Goal: Information Seeking & Learning: Learn about a topic

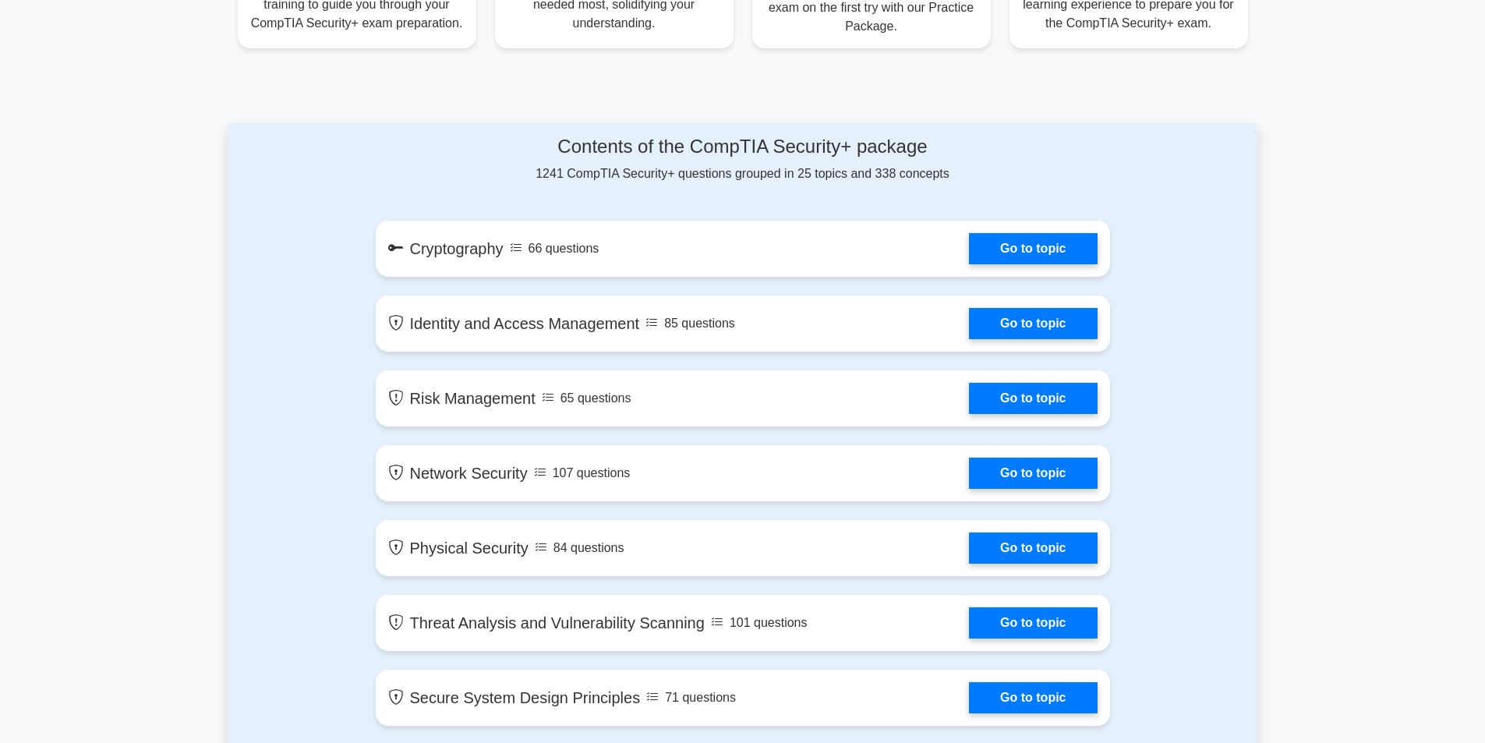
scroll to position [701, 0]
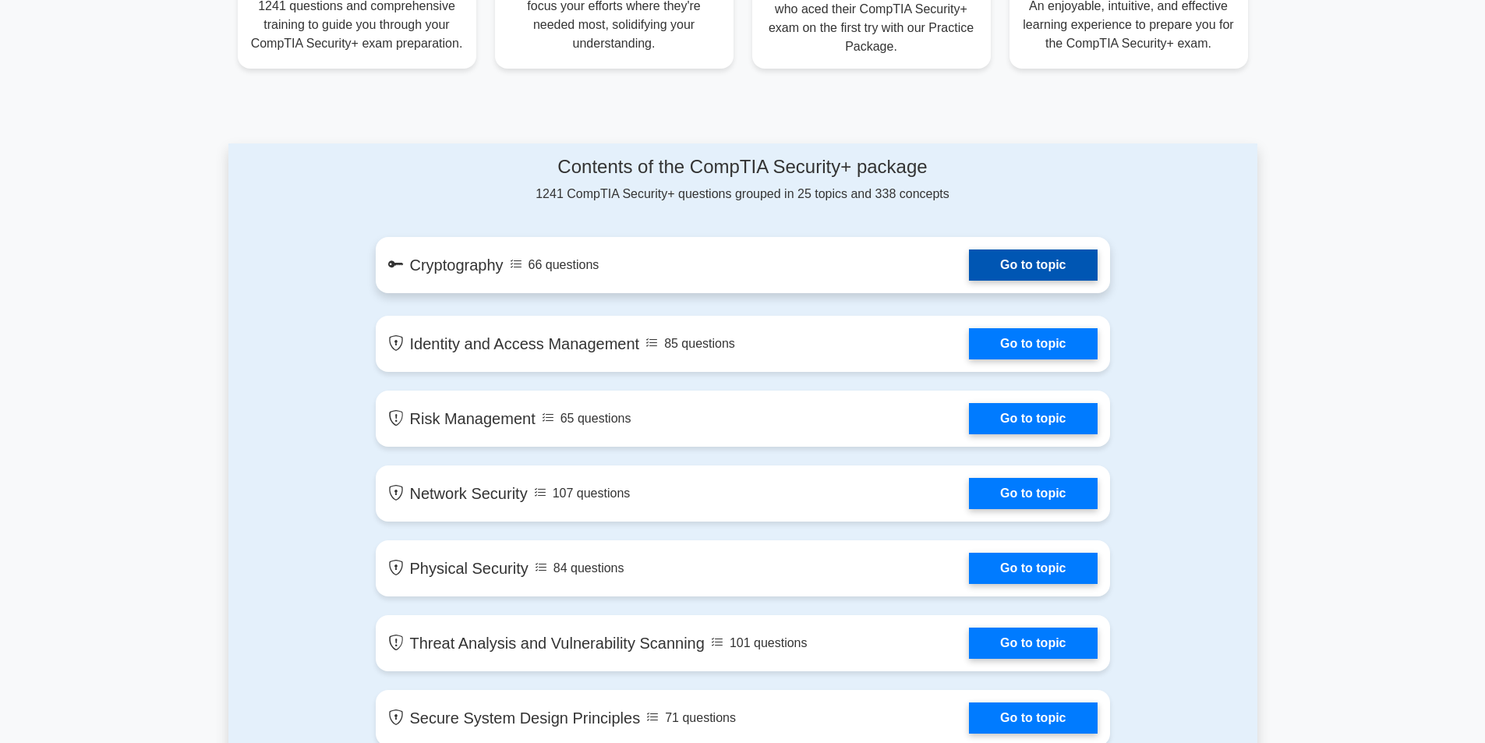
click at [1055, 261] on link "Go to topic" at bounding box center [1033, 264] width 128 height 31
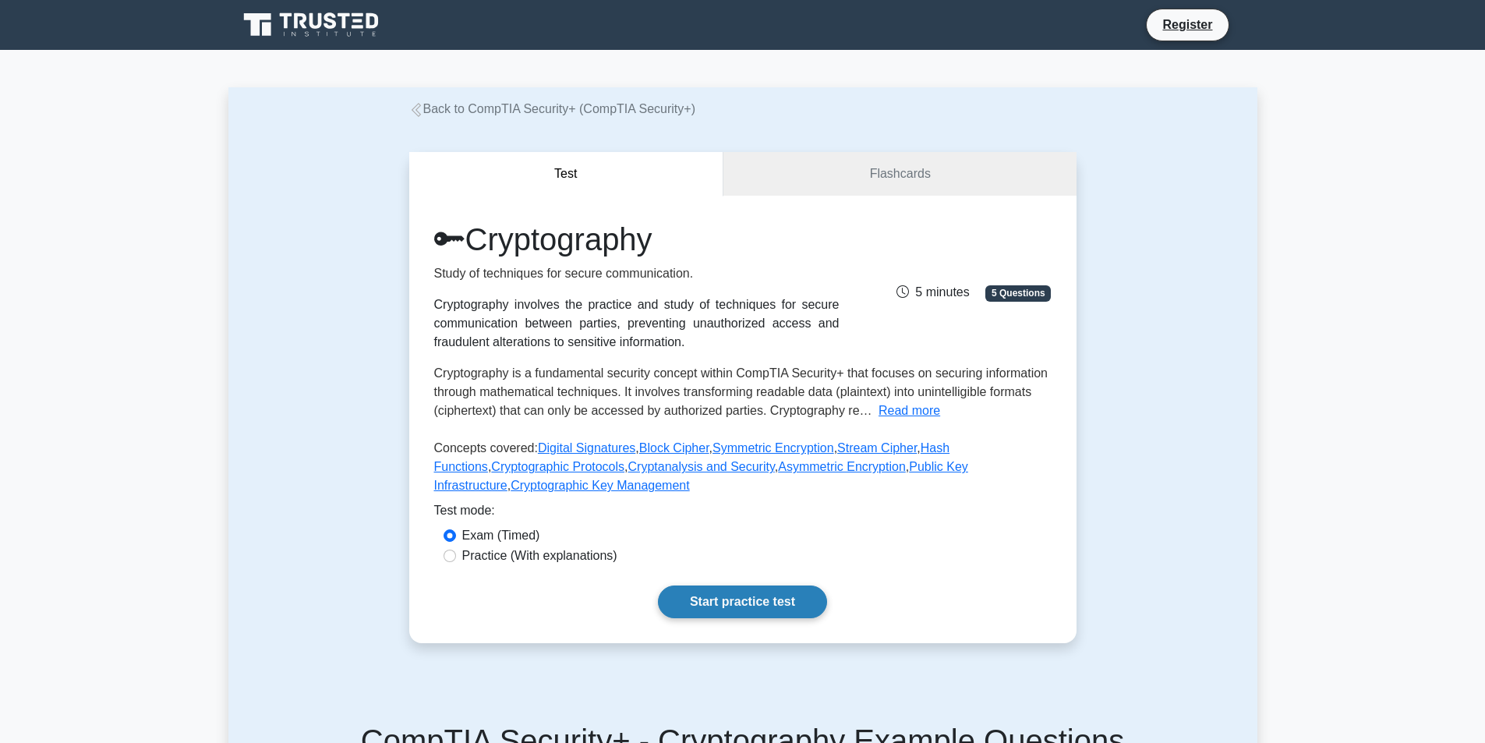
click at [762, 609] on link "Start practice test" at bounding box center [742, 601] width 169 height 33
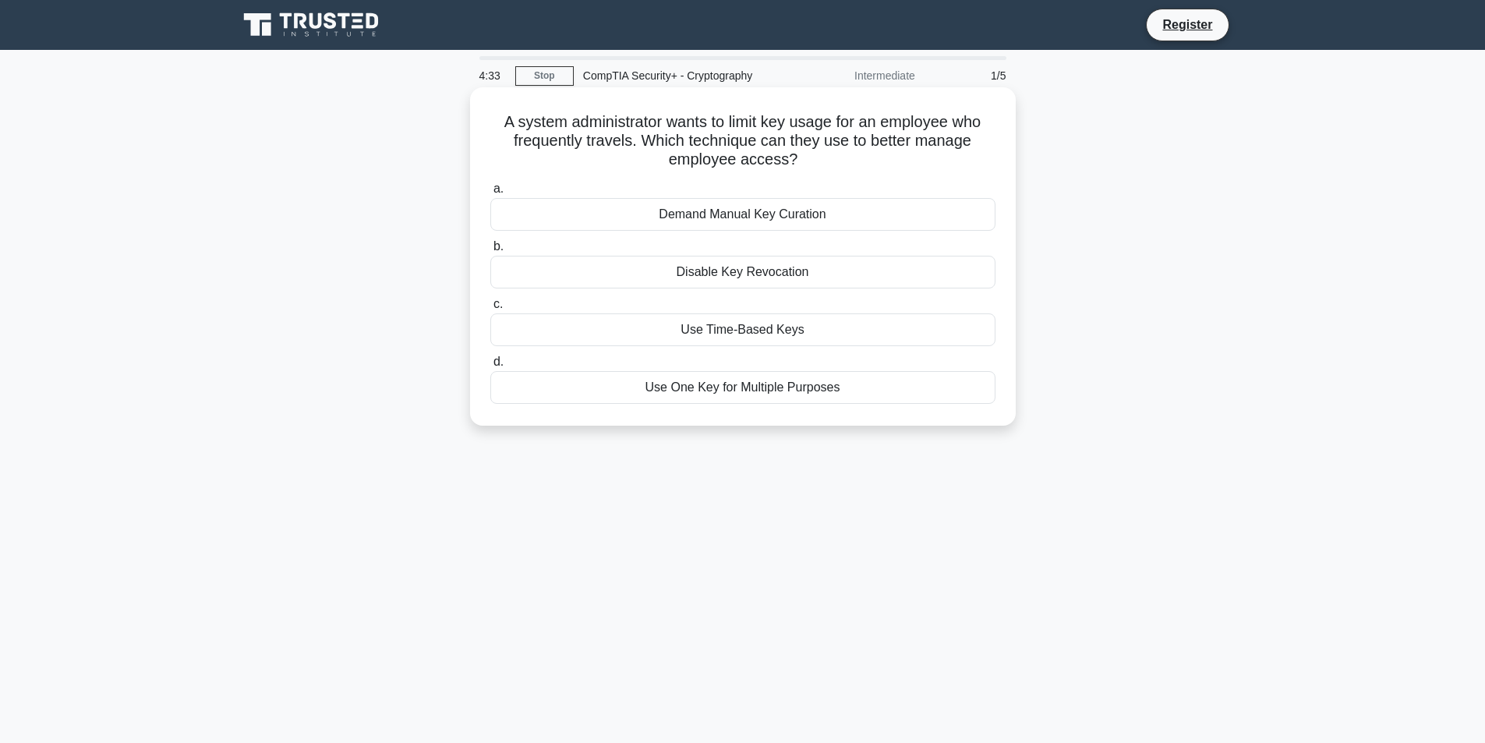
click at [794, 323] on div "Use Time-Based Keys" at bounding box center [742, 329] width 505 height 33
click at [490, 309] on input "c. Use Time-Based Keys" at bounding box center [490, 304] width 0 height 10
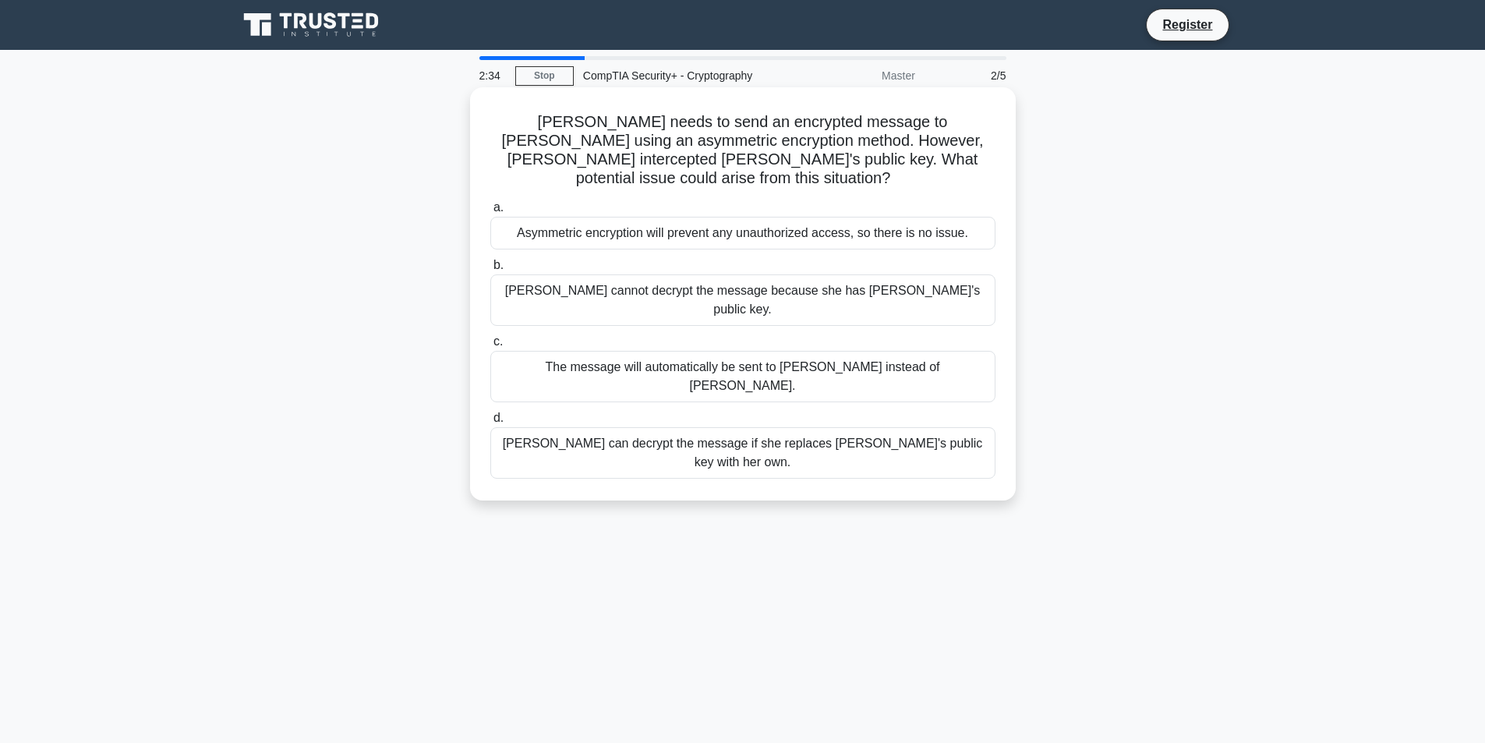
click at [824, 274] on div "Eve cannot decrypt the message because she has Bob's public key." at bounding box center [742, 299] width 505 height 51
click at [490, 270] on input "b. Eve cannot decrypt the message because she has Bob's public key." at bounding box center [490, 265] width 0 height 10
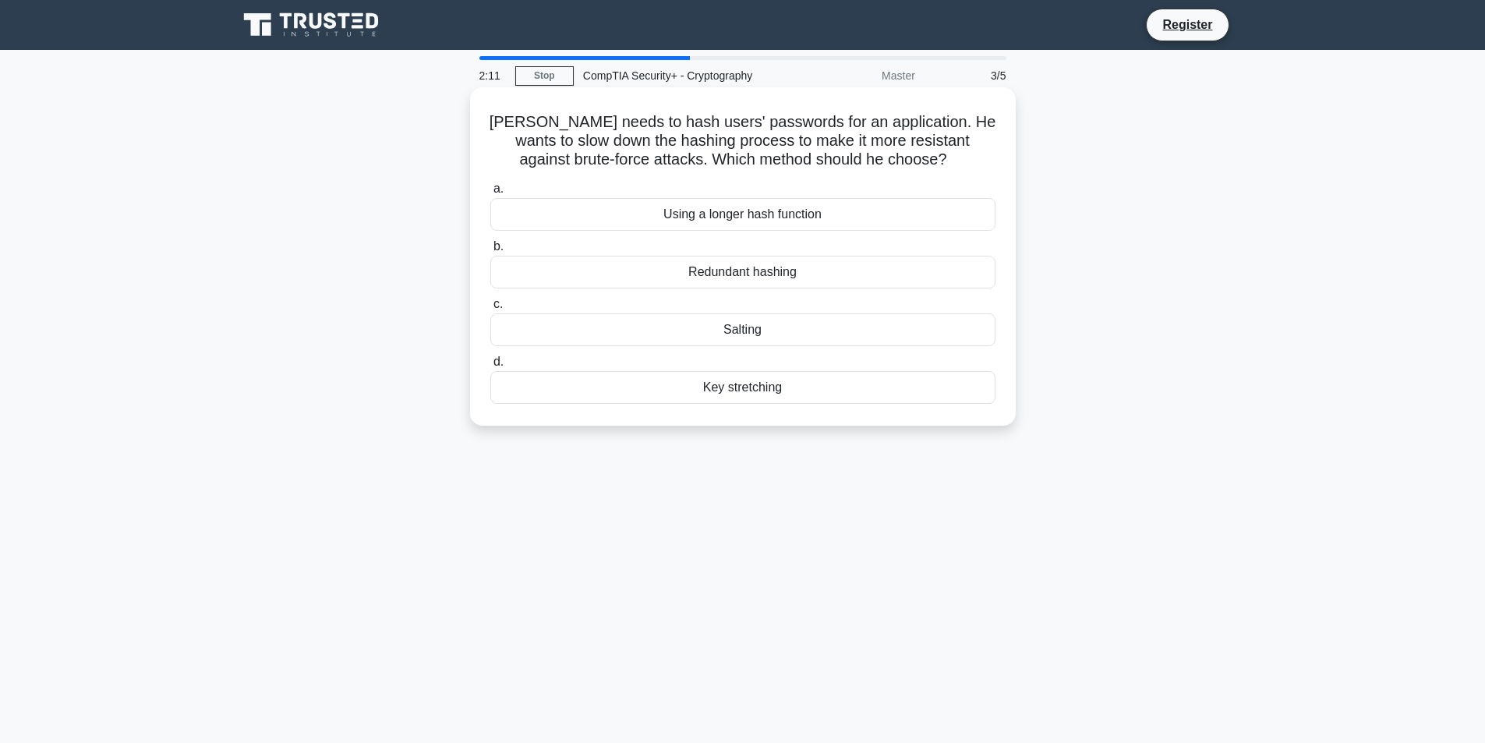
click at [782, 326] on div "Salting" at bounding box center [742, 329] width 505 height 33
click at [490, 309] on input "c. Salting" at bounding box center [490, 304] width 0 height 10
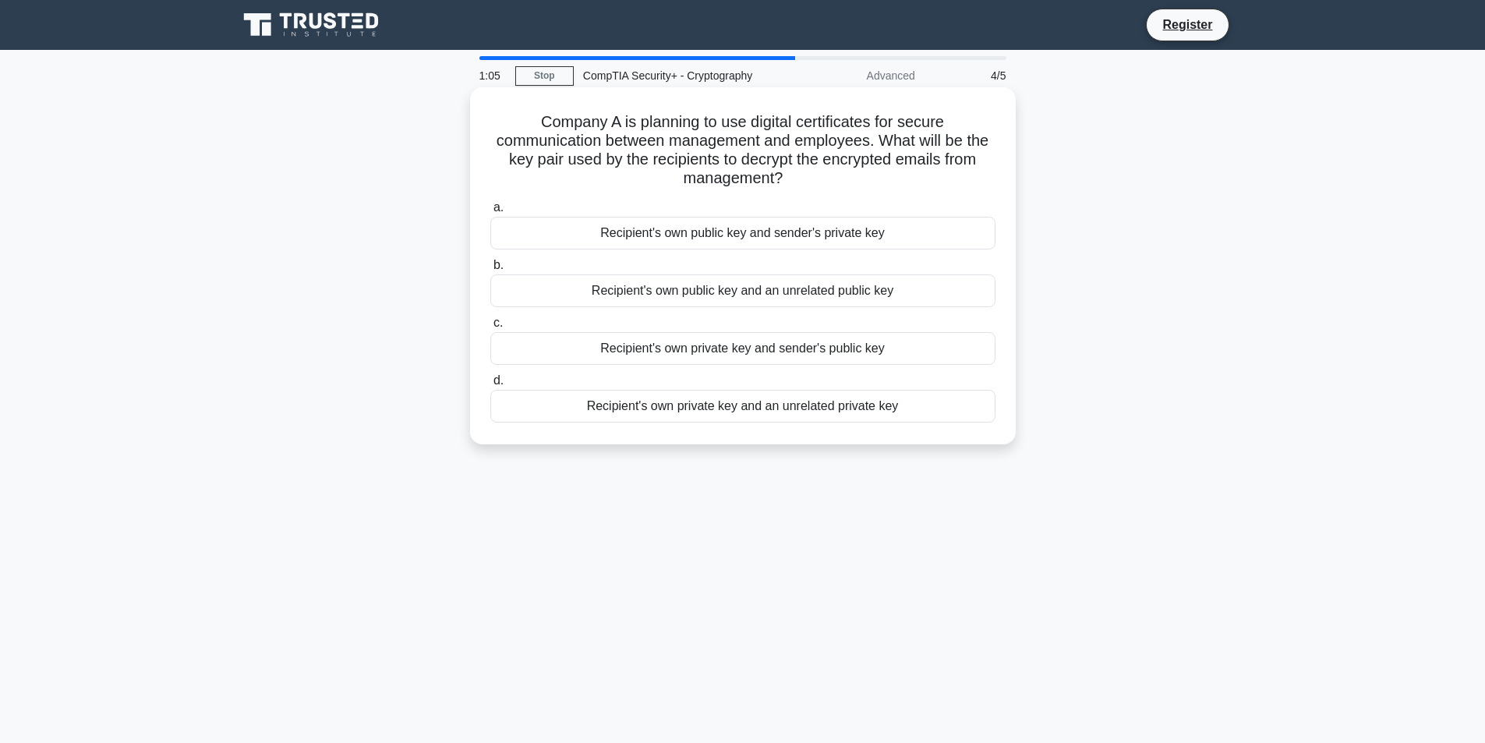
click at [846, 348] on div "Recipient's own private key and sender's public key" at bounding box center [742, 348] width 505 height 33
click at [490, 328] on input "c. Recipient's own private key and sender's public key" at bounding box center [490, 323] width 0 height 10
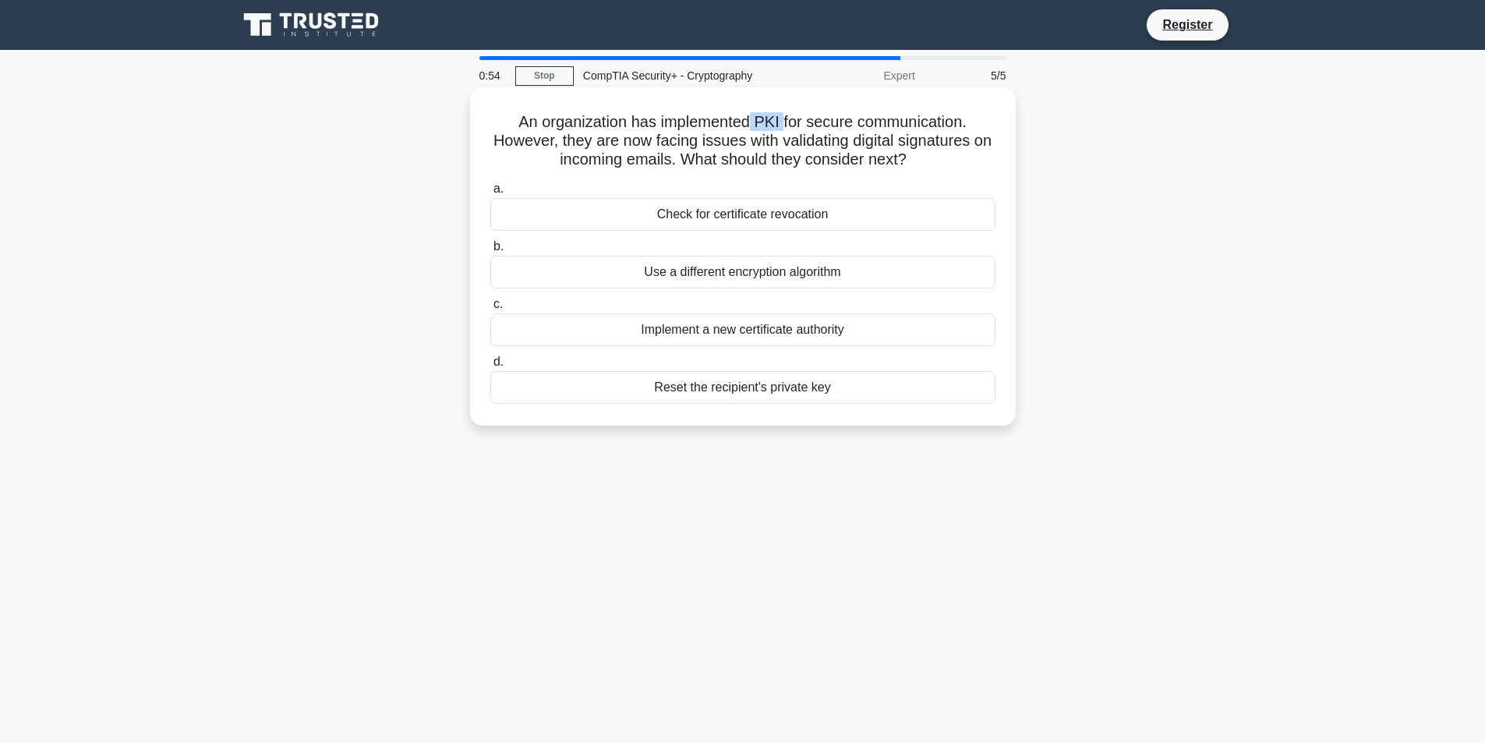
drag, startPoint x: 752, startPoint y: 118, endPoint x: 782, endPoint y: 114, distance: 30.8
click at [782, 114] on h5 "An organization has implemented PKI for secure communication. However, they are…" at bounding box center [743, 141] width 508 height 58
copy h5 "PKI"
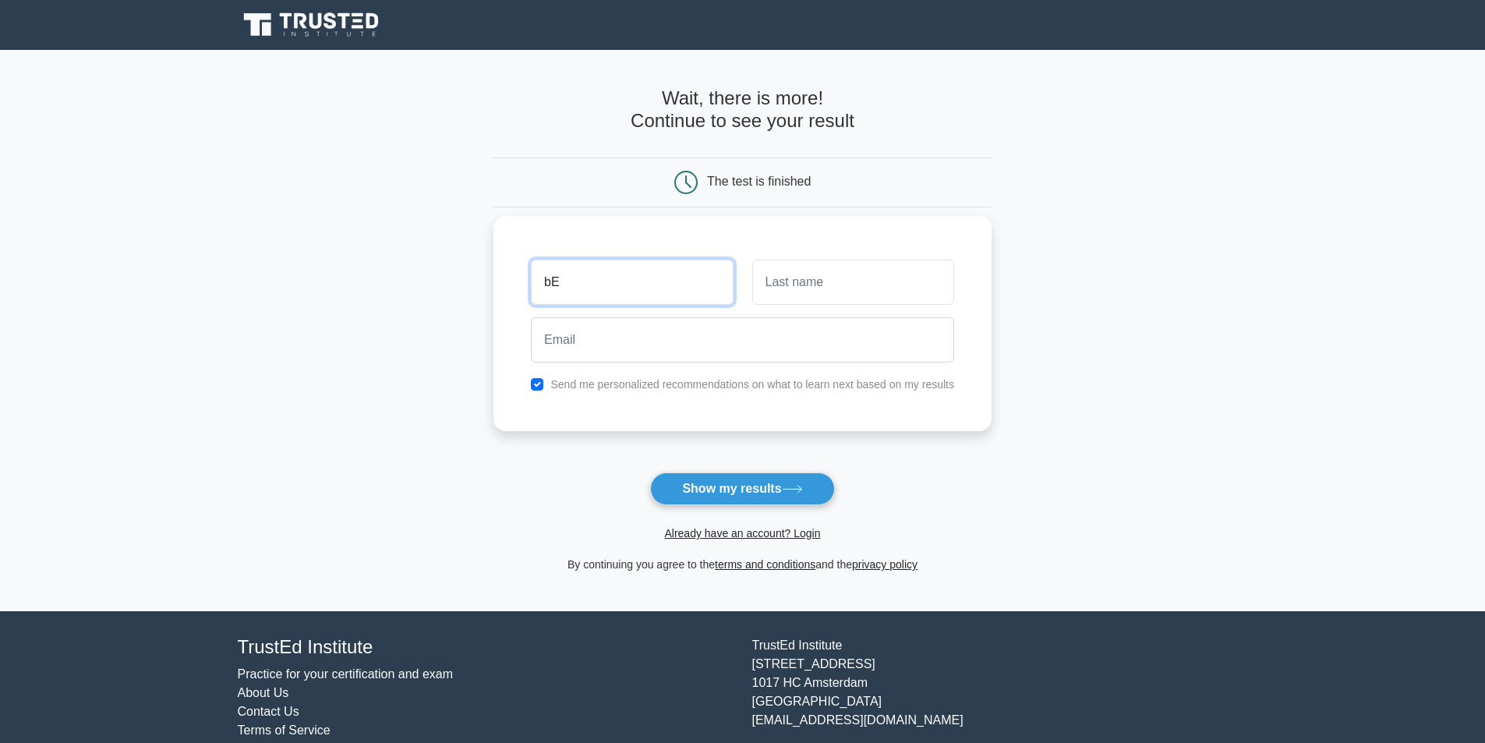
type input "b"
click at [729, 489] on button "Show my results" at bounding box center [742, 488] width 184 height 33
drag, startPoint x: 665, startPoint y: 277, endPoint x: 505, endPoint y: 295, distance: 160.7
click at [505, 296] on div "bETR Send me personalized recommendations on what to learn next based on my res…" at bounding box center [742, 323] width 498 height 215
type input "B"
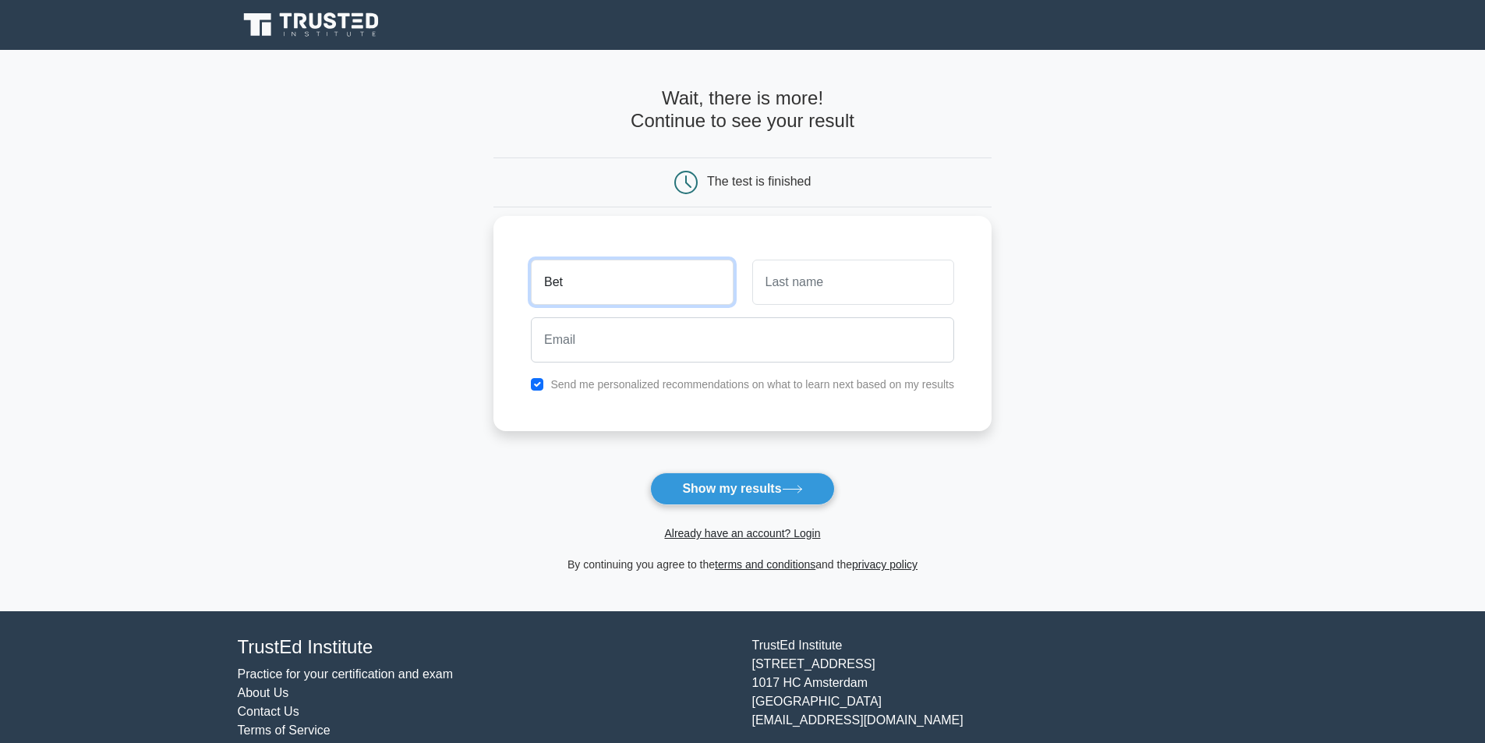
type input "Bet"
click at [827, 276] on input "text" at bounding box center [853, 282] width 202 height 45
type input "Atah"
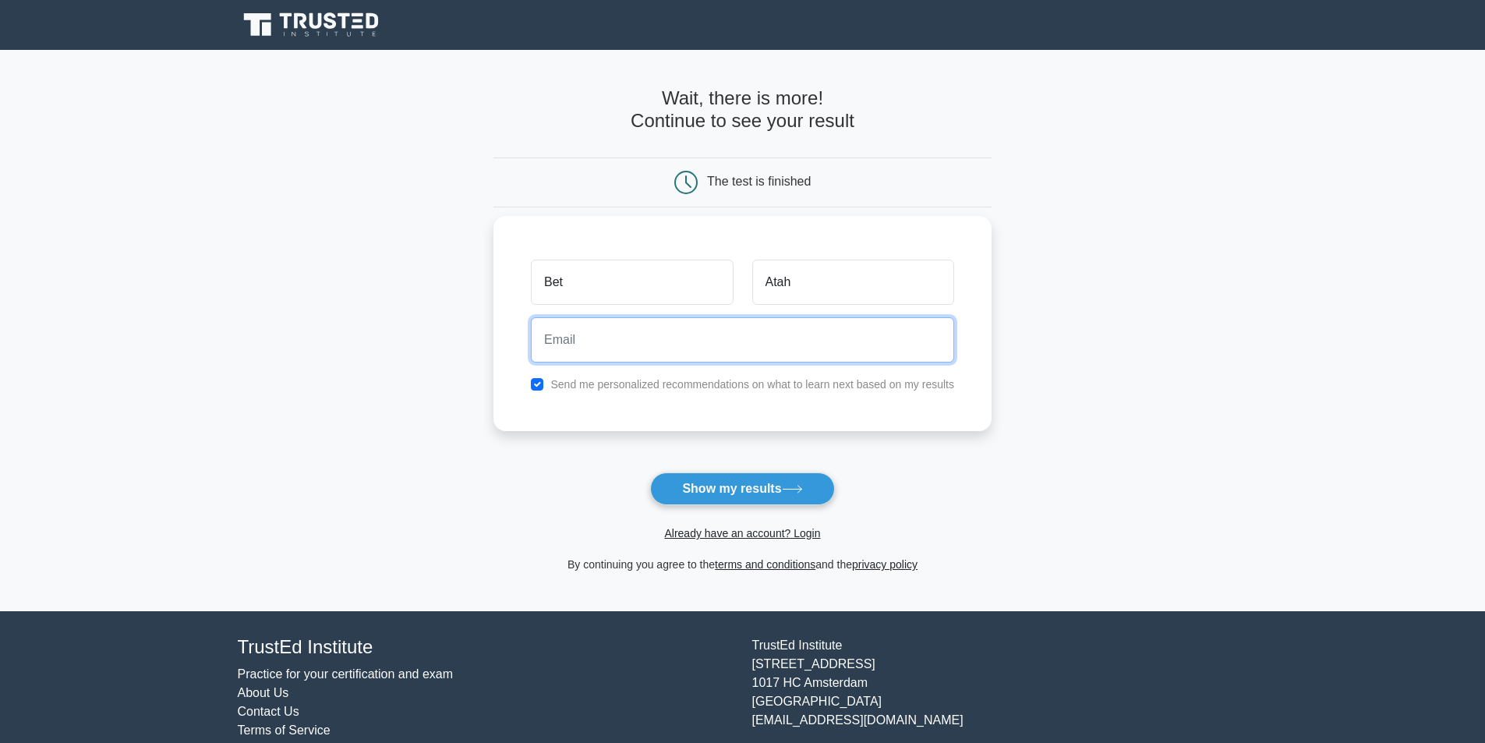
click at [702, 322] on input "email" at bounding box center [742, 339] width 423 height 45
type input "mabert91@gmail.com"
click at [650, 472] on button "Show my results" at bounding box center [742, 488] width 184 height 33
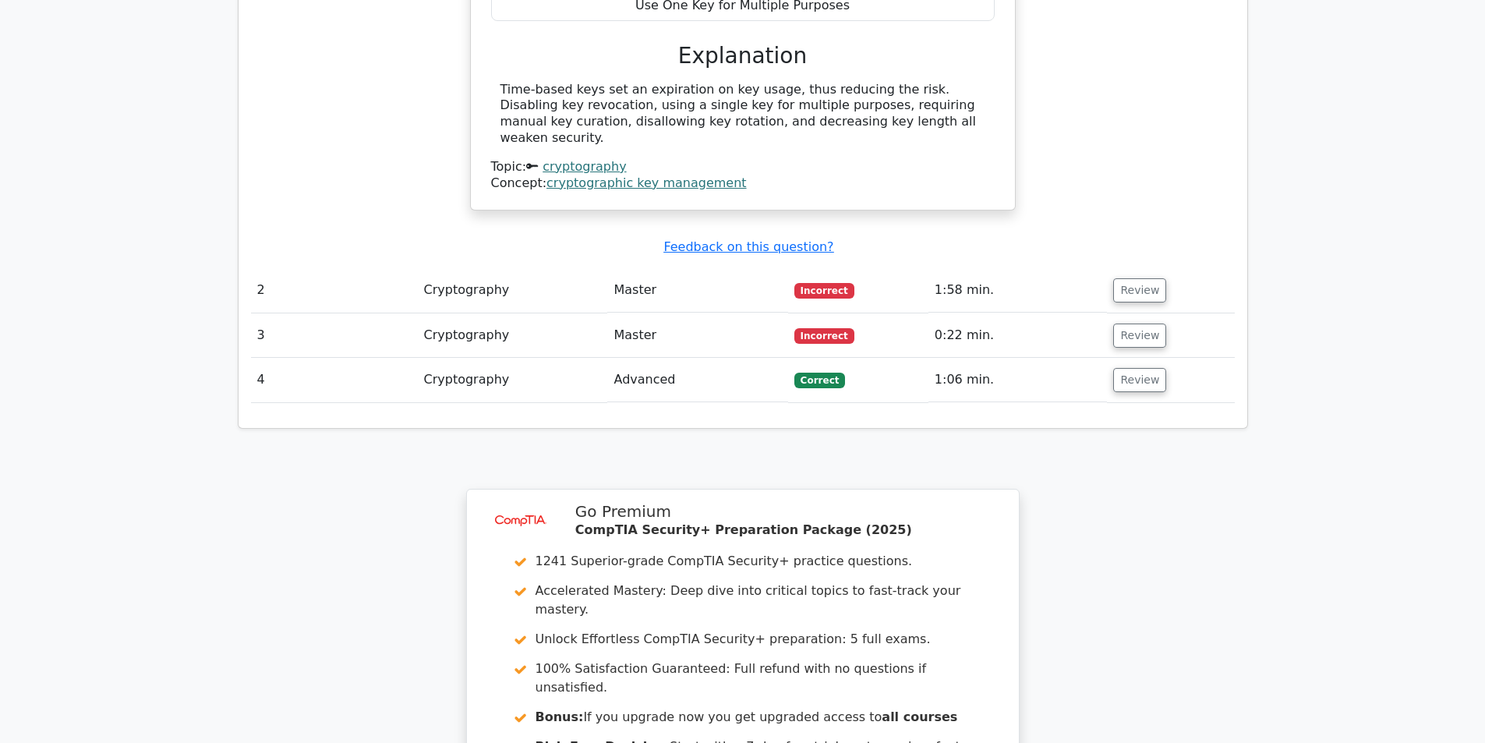
scroll to position [1481, 0]
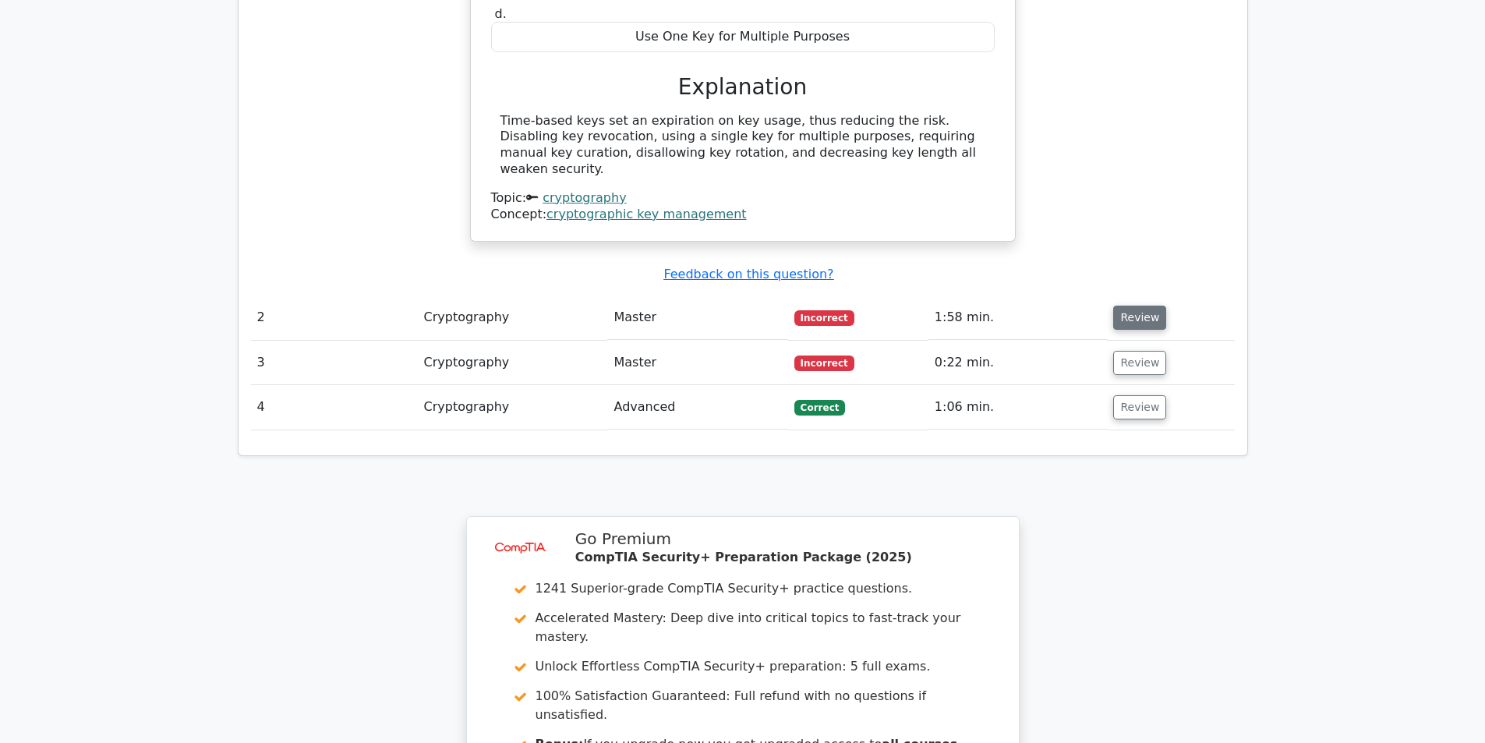
click at [1129, 305] on button "Review" at bounding box center [1139, 317] width 53 height 24
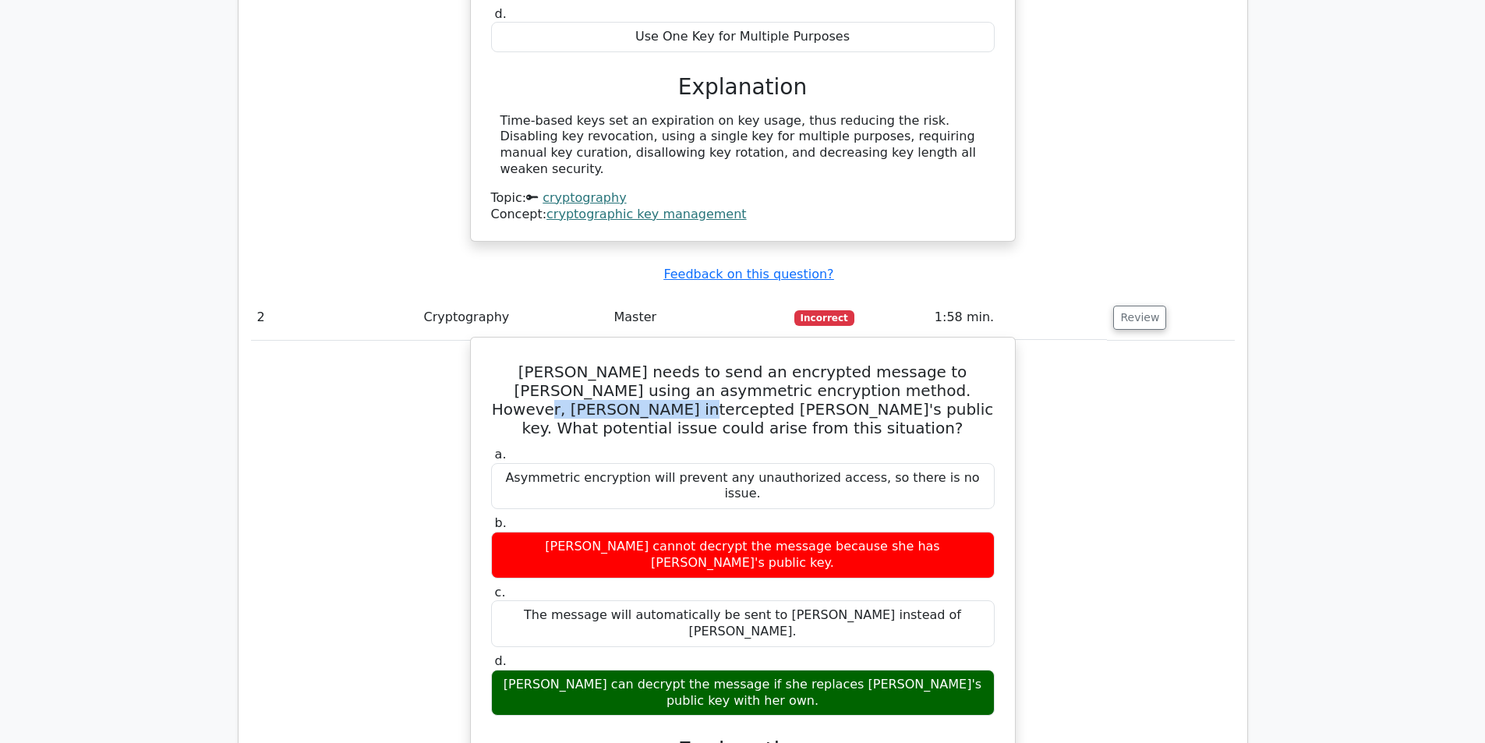
drag, startPoint x: 819, startPoint y: 314, endPoint x: 946, endPoint y: 320, distance: 127.1
click at [946, 362] on h5 "[PERSON_NAME] needs to send an encrypted message to [PERSON_NAME] using an asym…" at bounding box center [742, 399] width 507 height 75
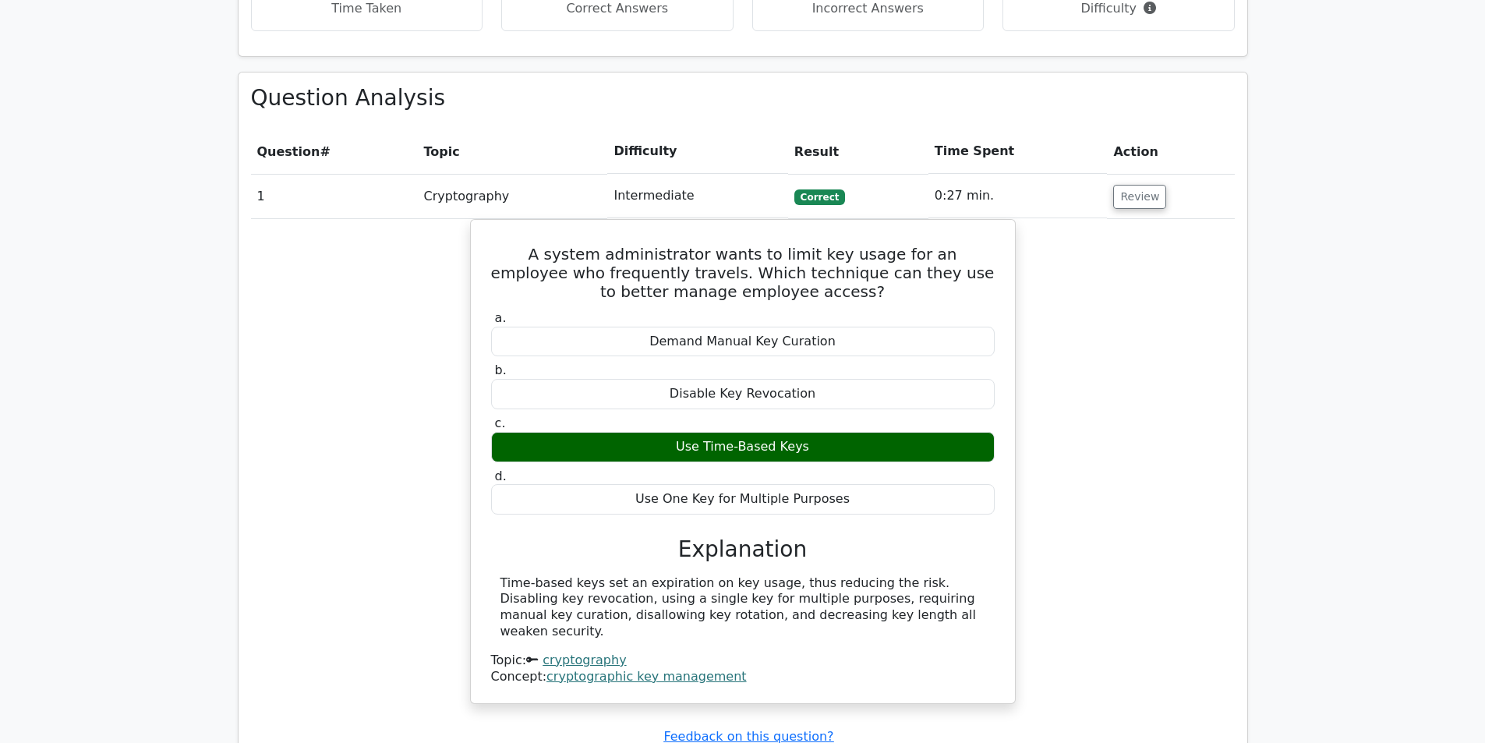
scroll to position [935, 0]
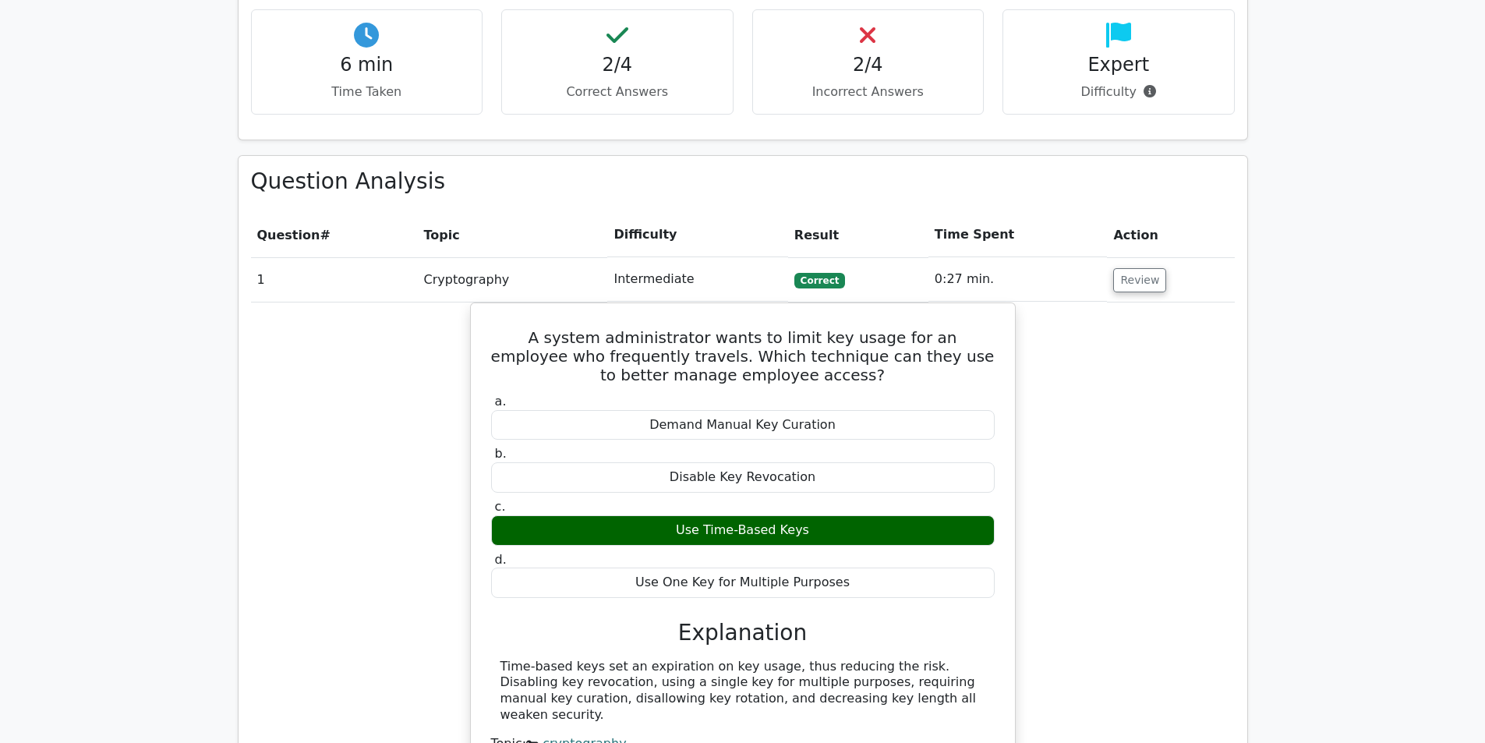
click at [528, 257] on td "Cryptography" at bounding box center [513, 279] width 190 height 44
click at [1131, 268] on button "Review" at bounding box center [1139, 280] width 53 height 24
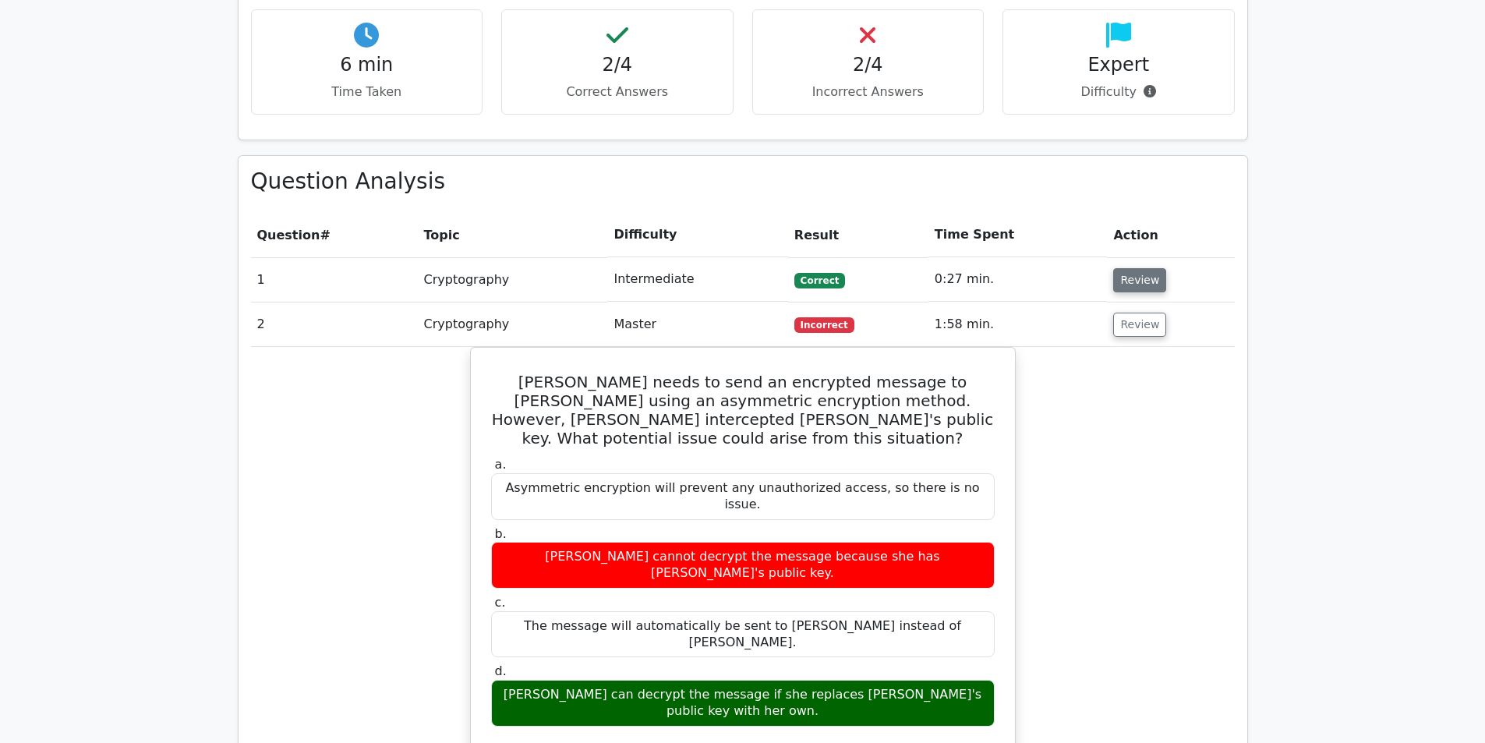
click at [1122, 268] on button "Review" at bounding box center [1139, 280] width 53 height 24
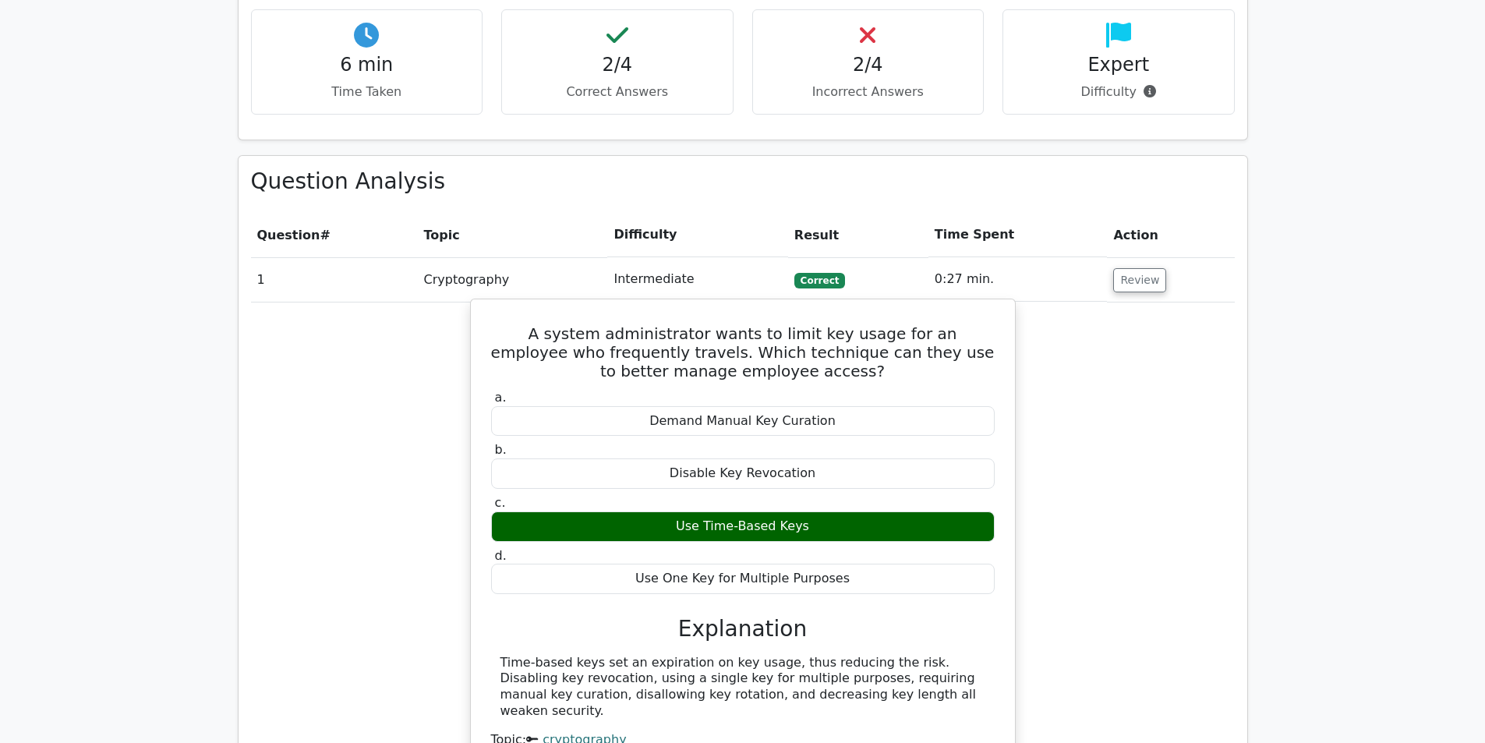
drag, startPoint x: 499, startPoint y: 268, endPoint x: 937, endPoint y: 641, distance: 575.0
click at [937, 641] on div "A system administrator wants to limit key usage for an employee who frequently …" at bounding box center [742, 540] width 531 height 471
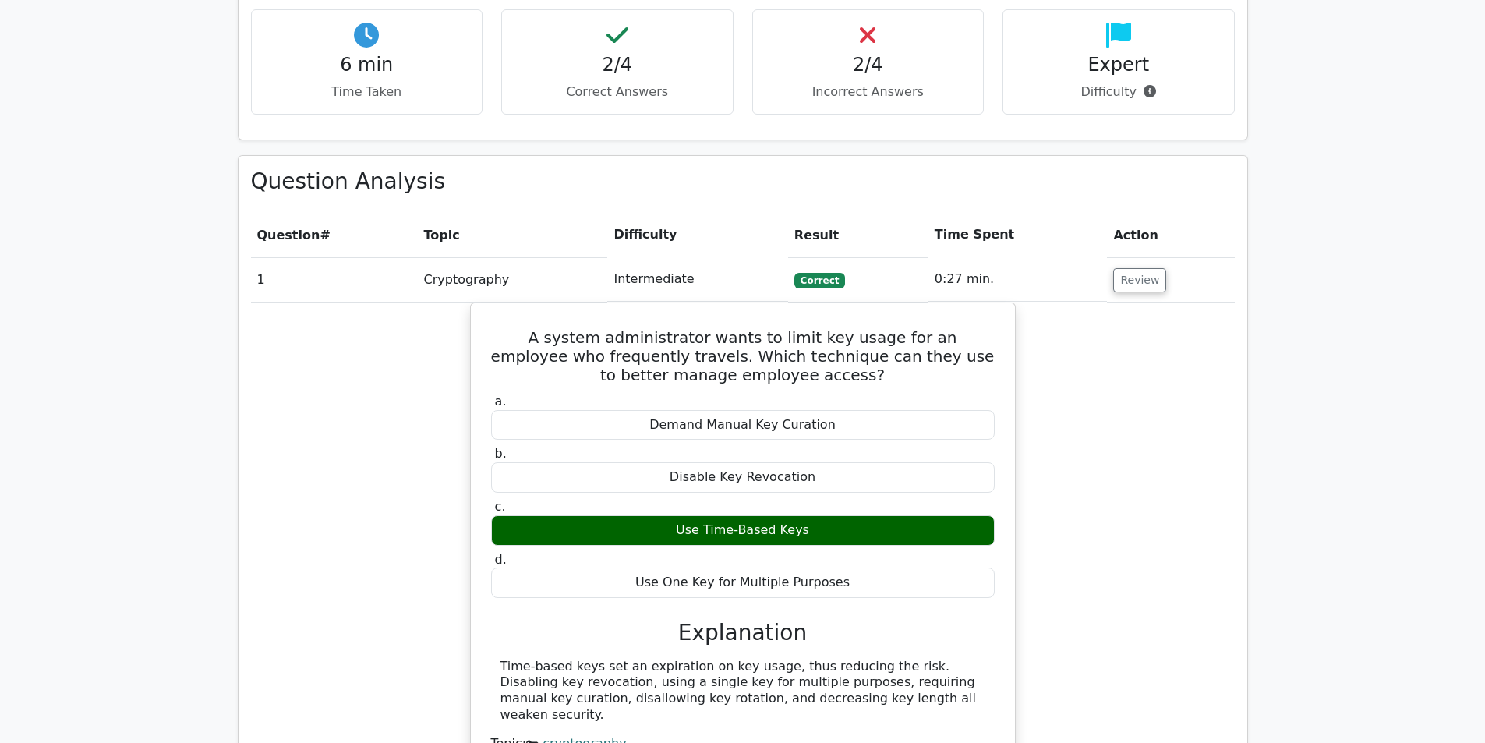
click at [1029, 557] on div "A system administrator wants to limit key usage for an employee who frequently …" at bounding box center [742, 554] width 983 height 504
click at [1104, 523] on div "A system administrator wants to limit key usage for an employee who frequently …" at bounding box center [742, 554] width 983 height 504
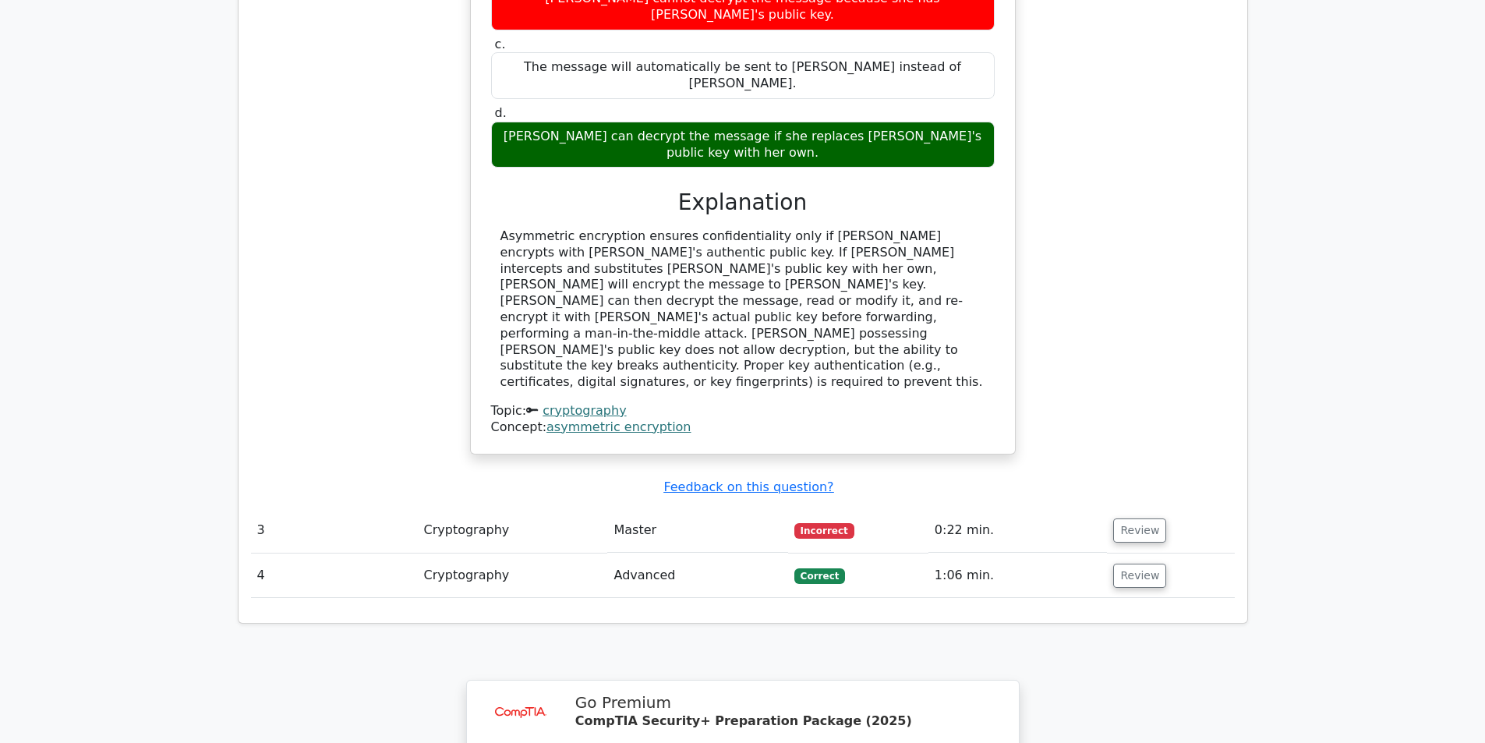
scroll to position [2104, 0]
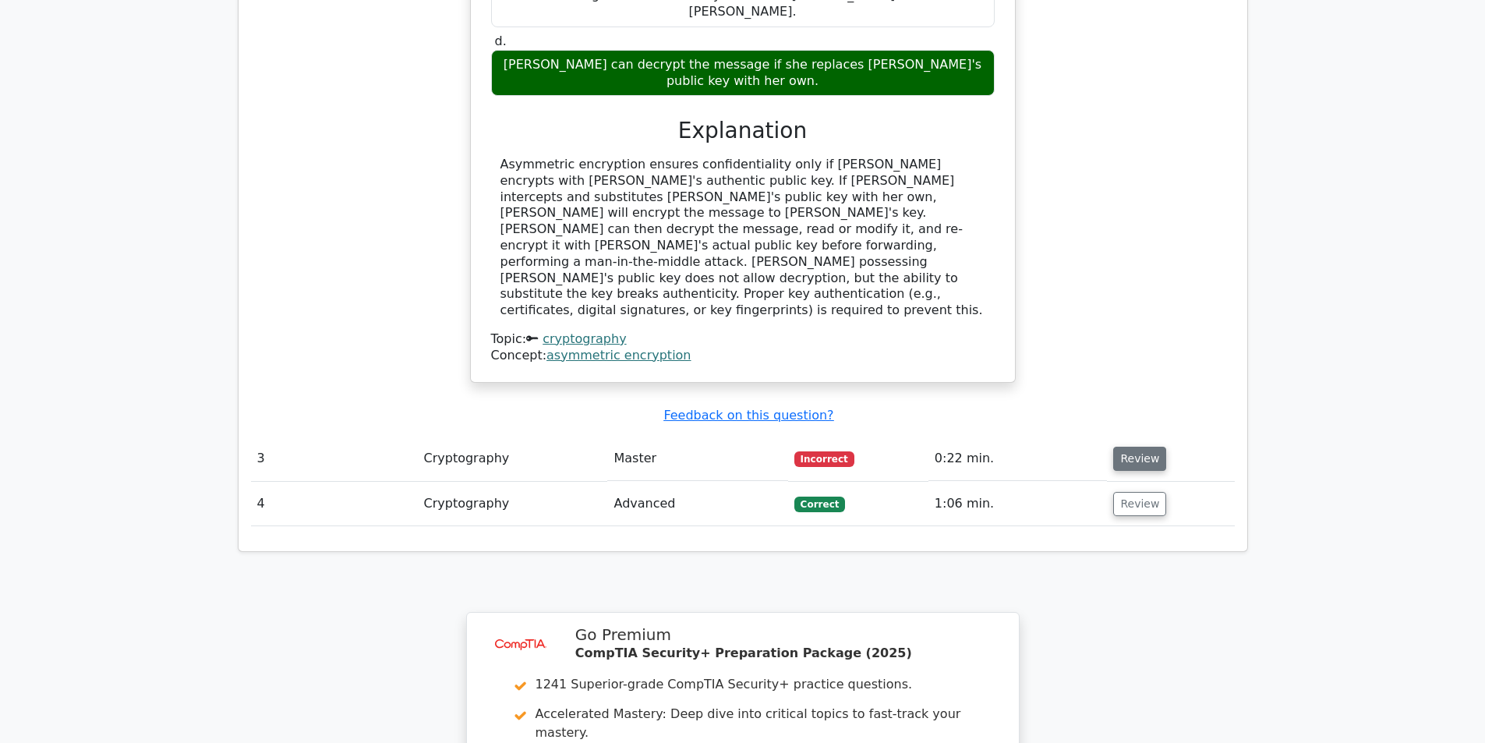
click at [1131, 447] on button "Review" at bounding box center [1139, 459] width 53 height 24
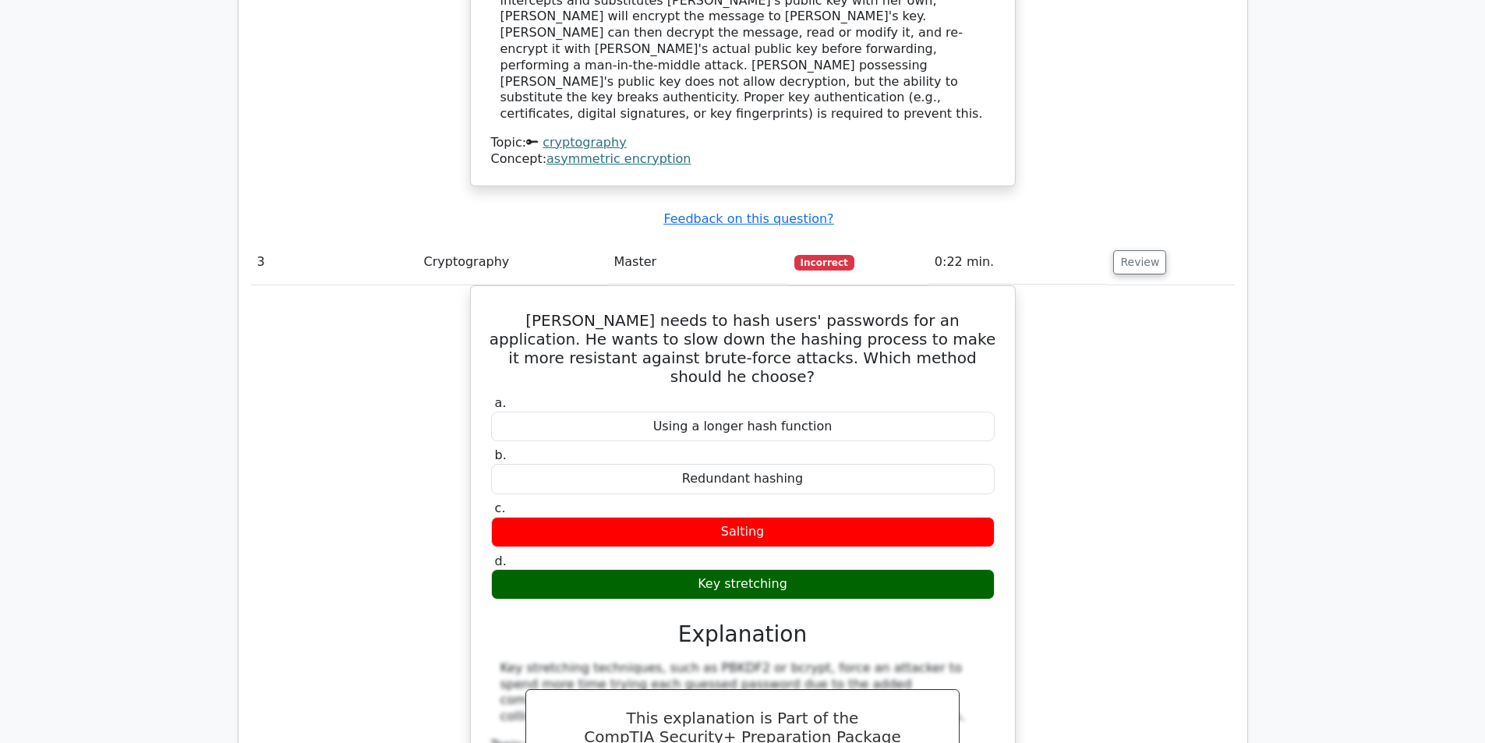
scroll to position [2338, 0]
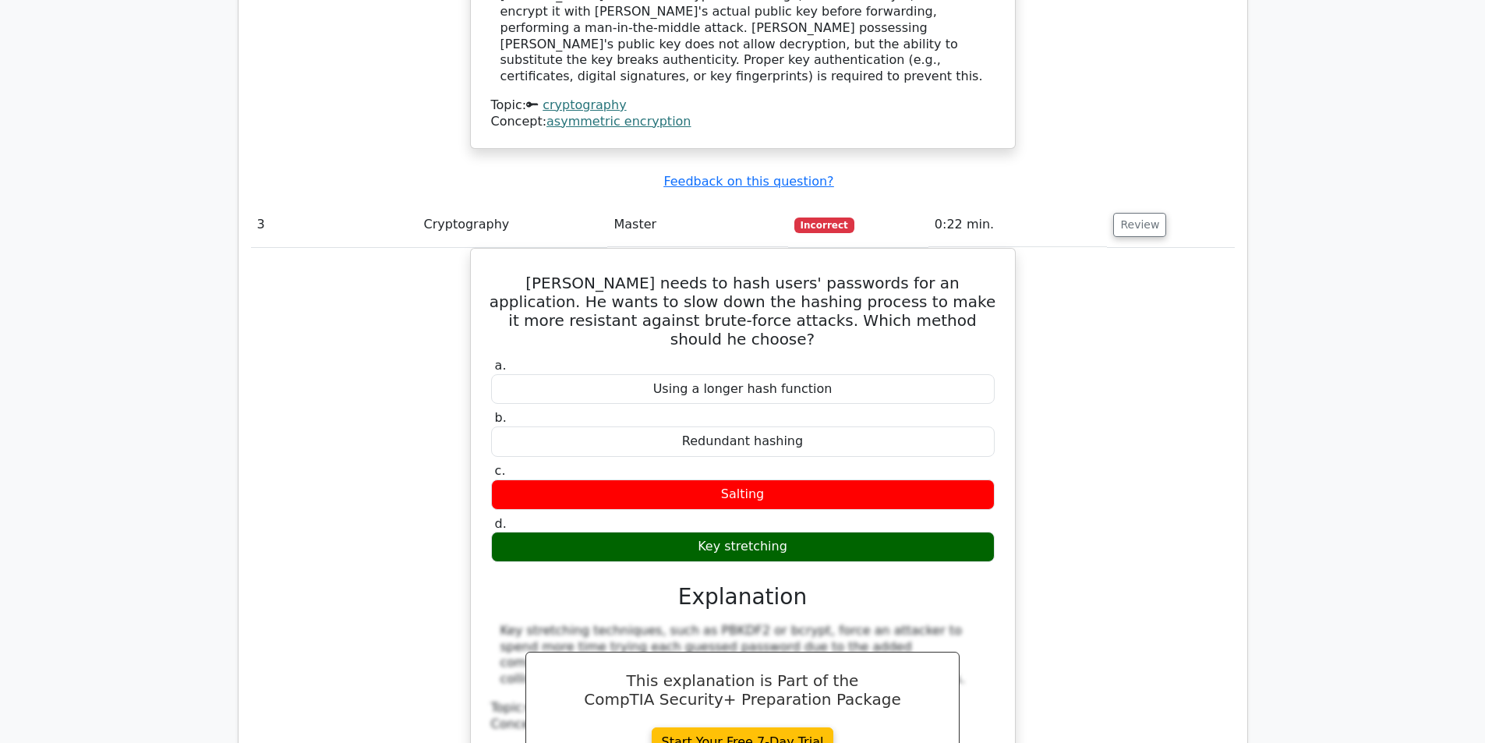
drag, startPoint x: 1105, startPoint y: 546, endPoint x: 1058, endPoint y: 560, distance: 49.3
click at [1103, 546] on div "[PERSON_NAME] needs to hash users' passwords for an application. He wants to sl…" at bounding box center [742, 563] width 983 height 631
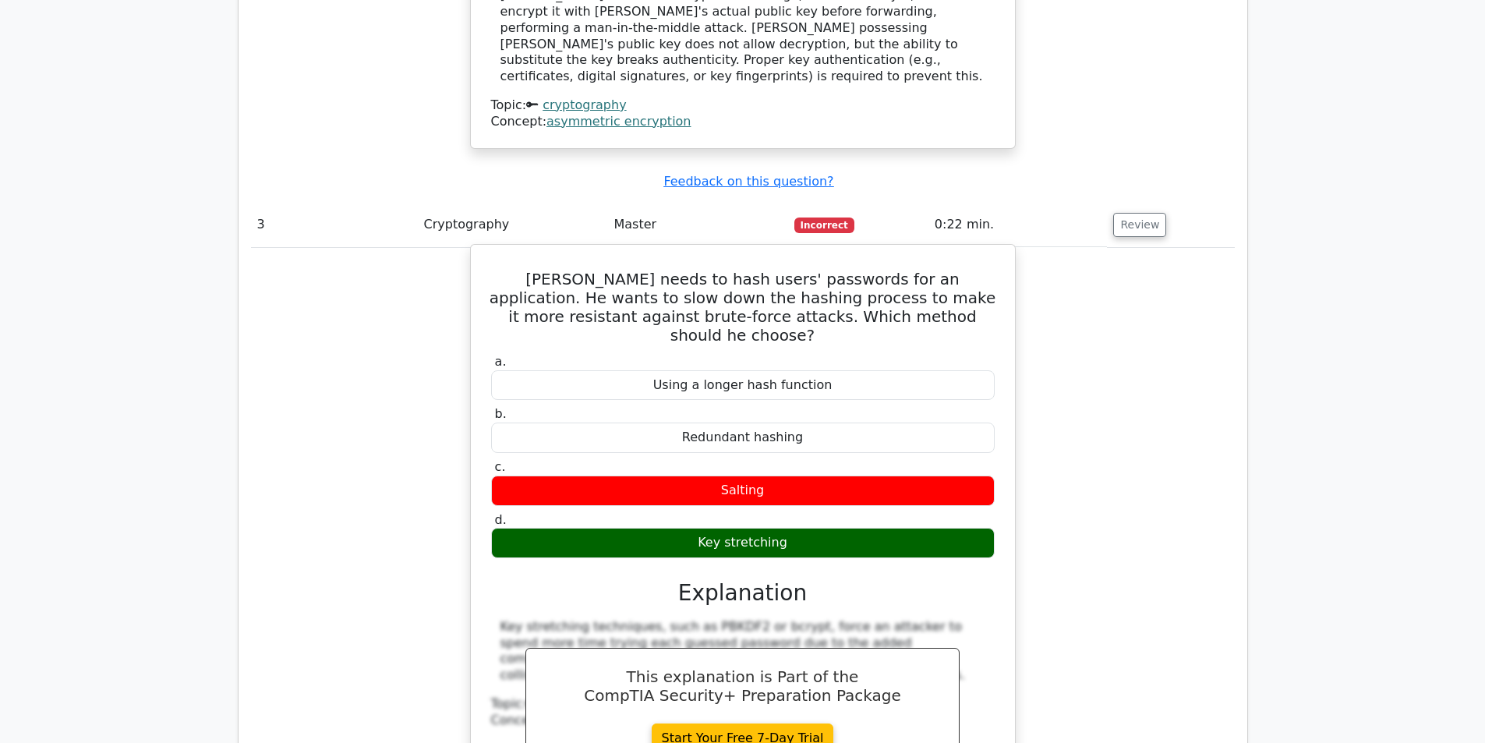
click at [982, 712] on div "Concept: hash functions" at bounding box center [742, 720] width 503 height 16
click at [842, 410] on div "a. Using a longer hash function b. Redundant hashing" at bounding box center [742, 594] width 507 height 486
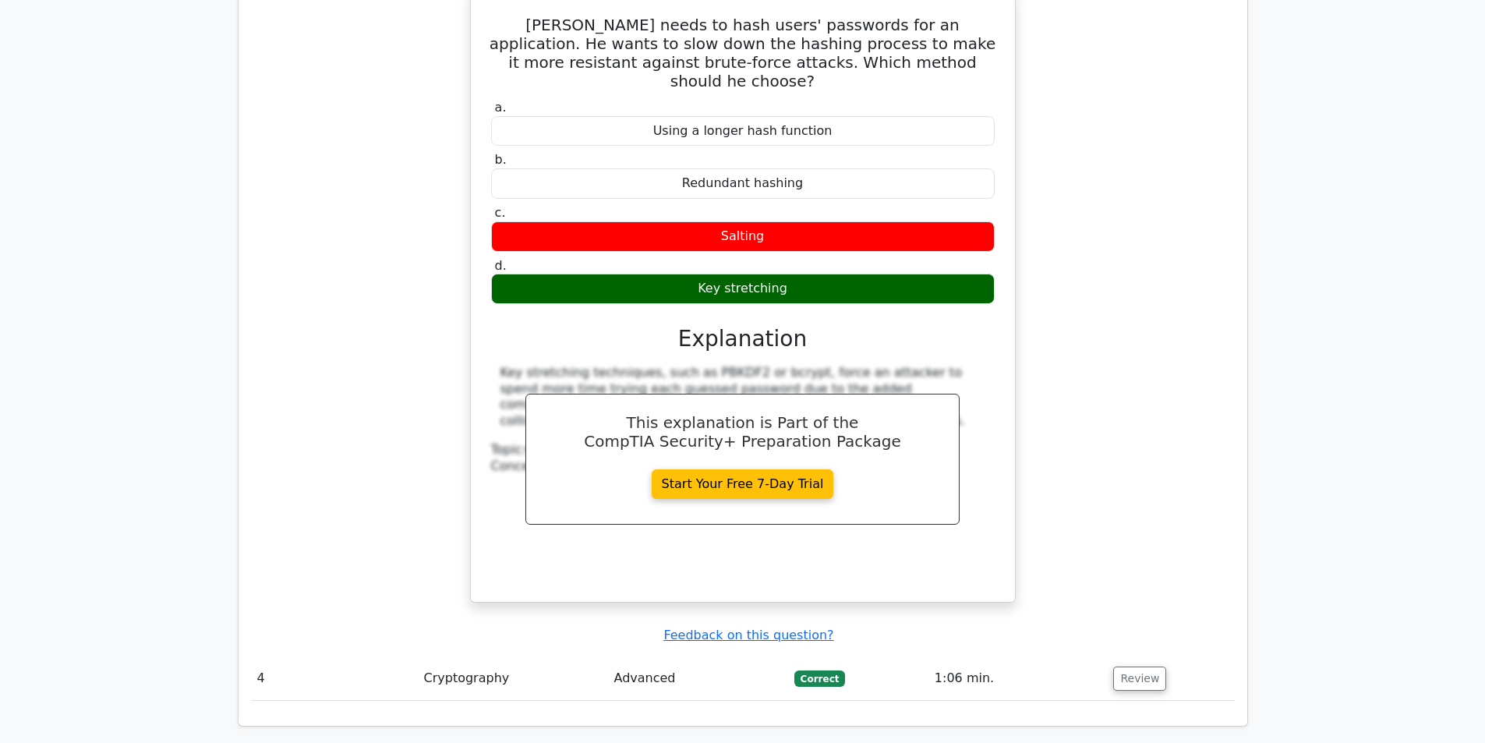
scroll to position [2572, 0]
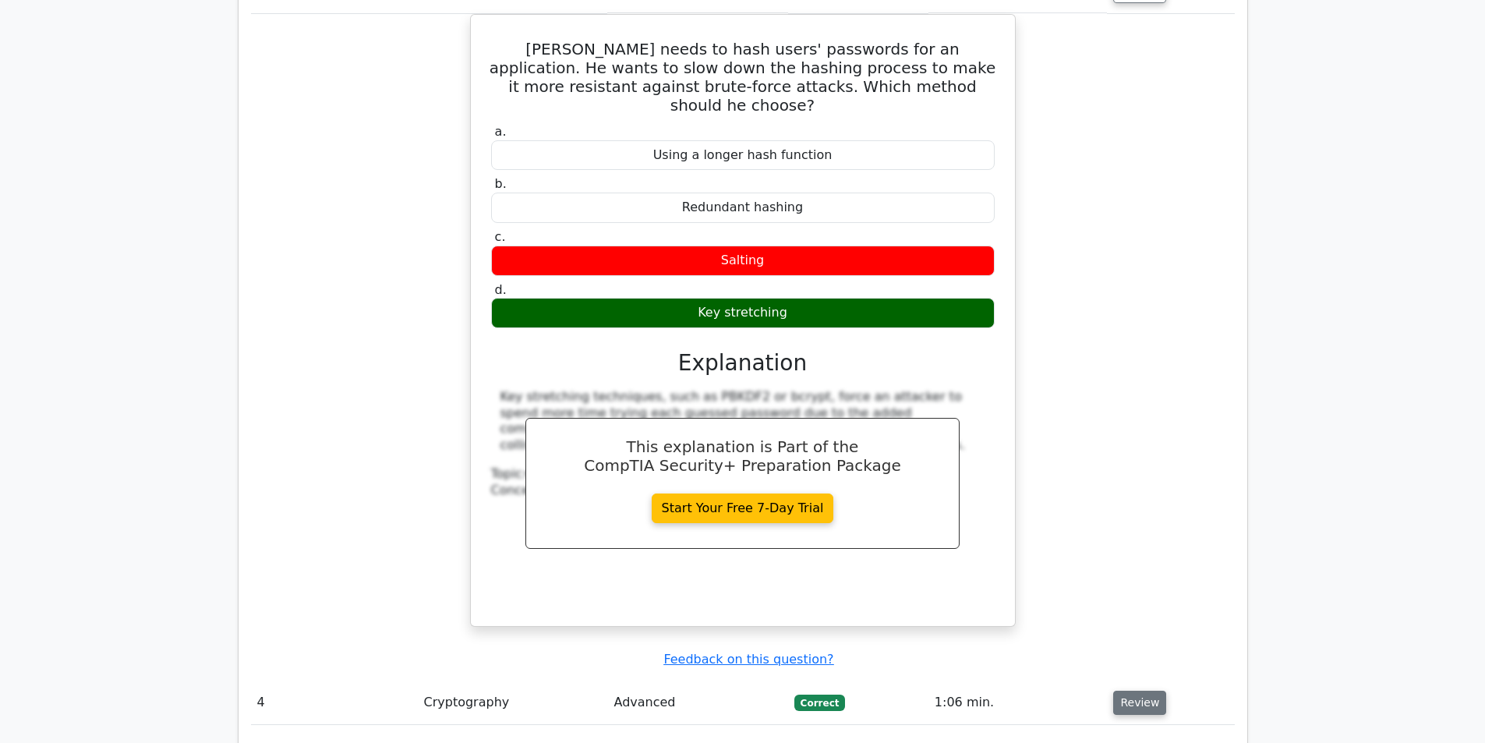
click at [1117, 690] on button "Review" at bounding box center [1139, 702] width 53 height 24
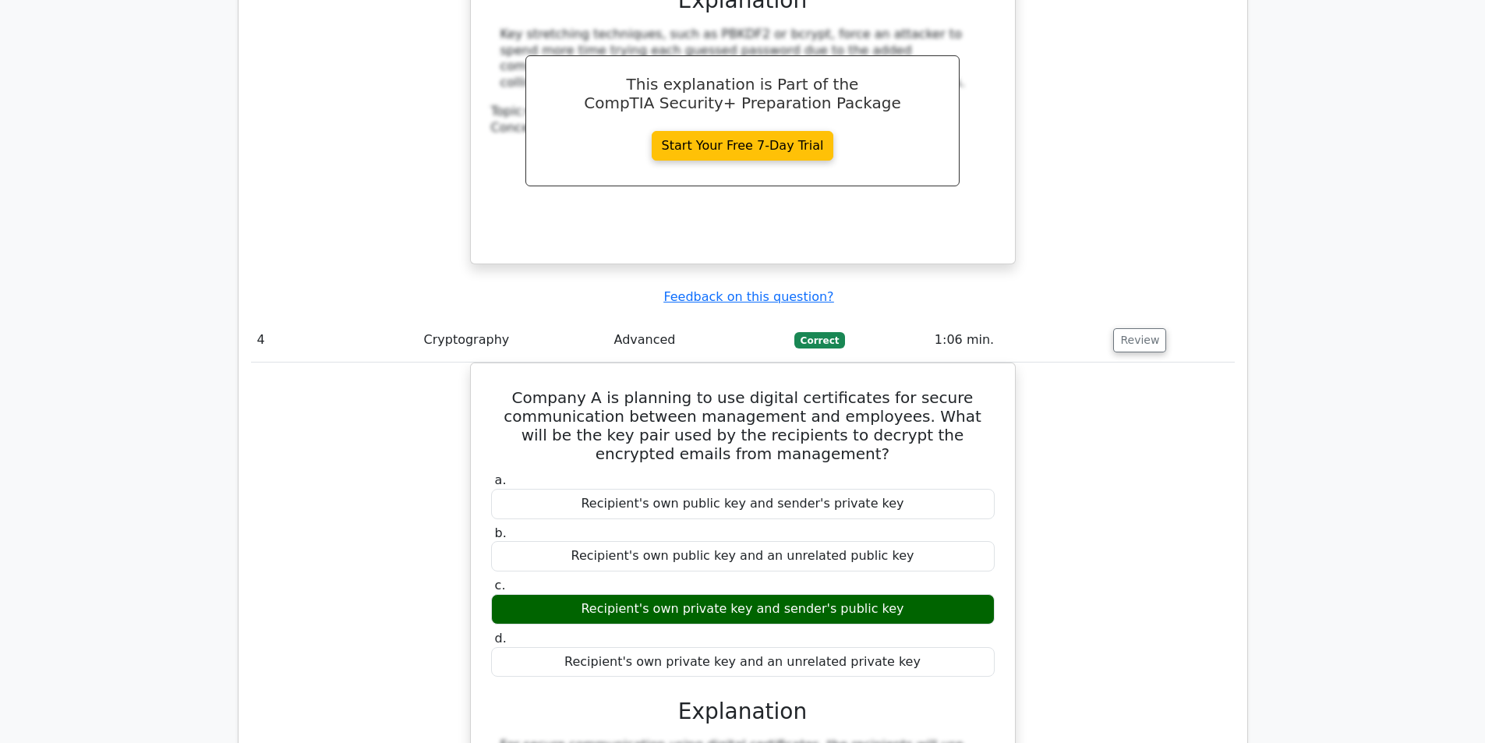
scroll to position [2961, 0]
